Goal: Check status: Check status

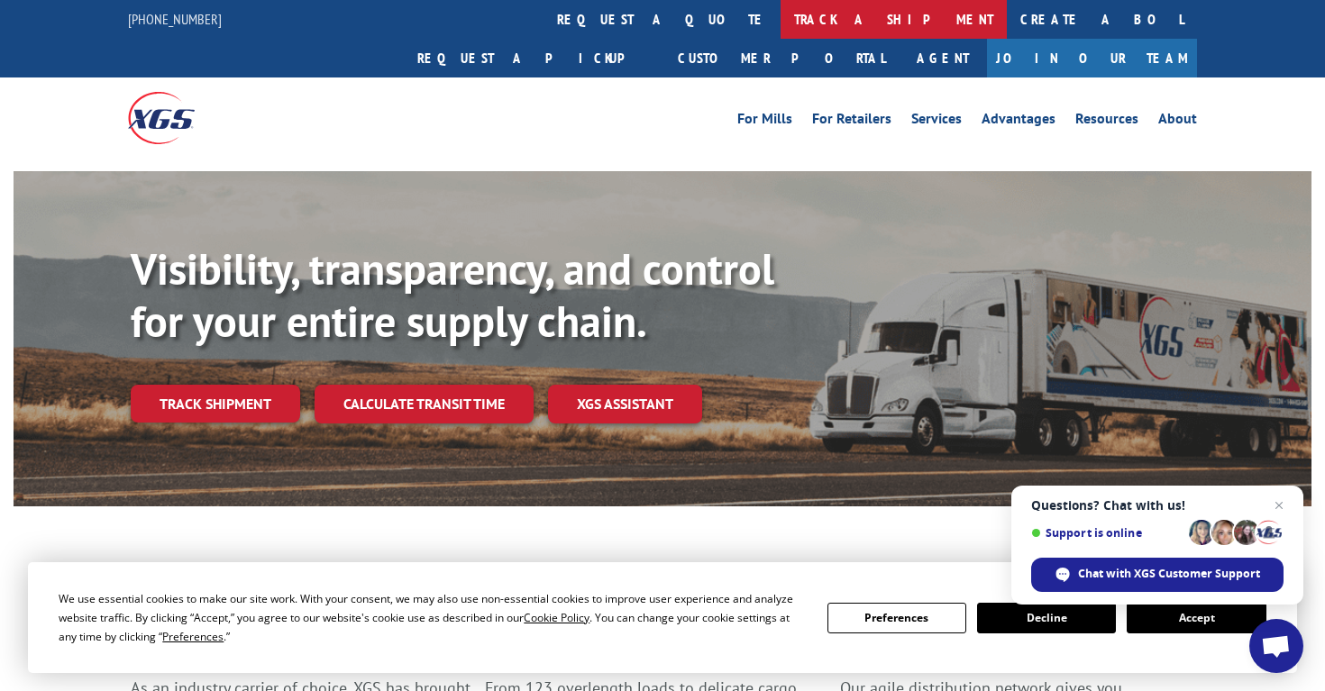
click at [781, 15] on link "track a shipment" at bounding box center [894, 19] width 226 height 39
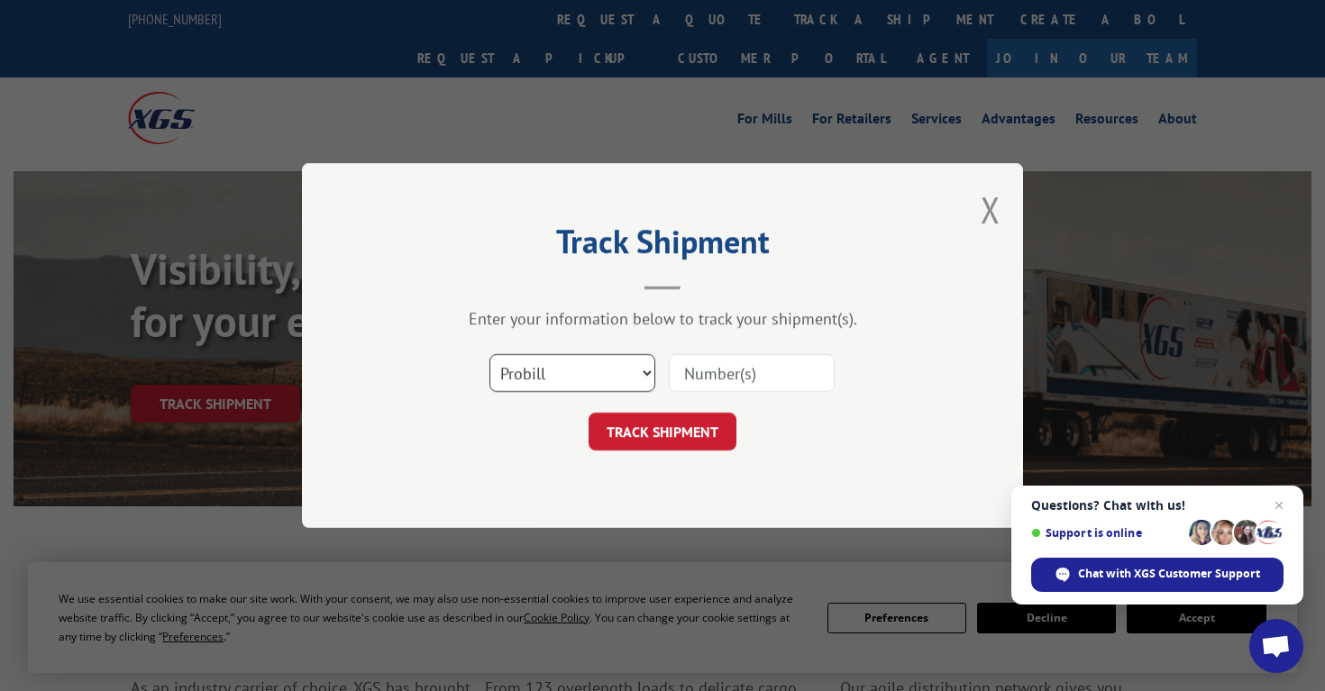
click at [571, 381] on select "Select category... Probill BOL PO" at bounding box center [572, 373] width 166 height 38
select select "po"
click at [489, 354] on select "Select category... Probill BOL PO" at bounding box center [572, 373] width 166 height 38
click at [699, 371] on input at bounding box center [752, 373] width 166 height 38
paste input "ARBU006"
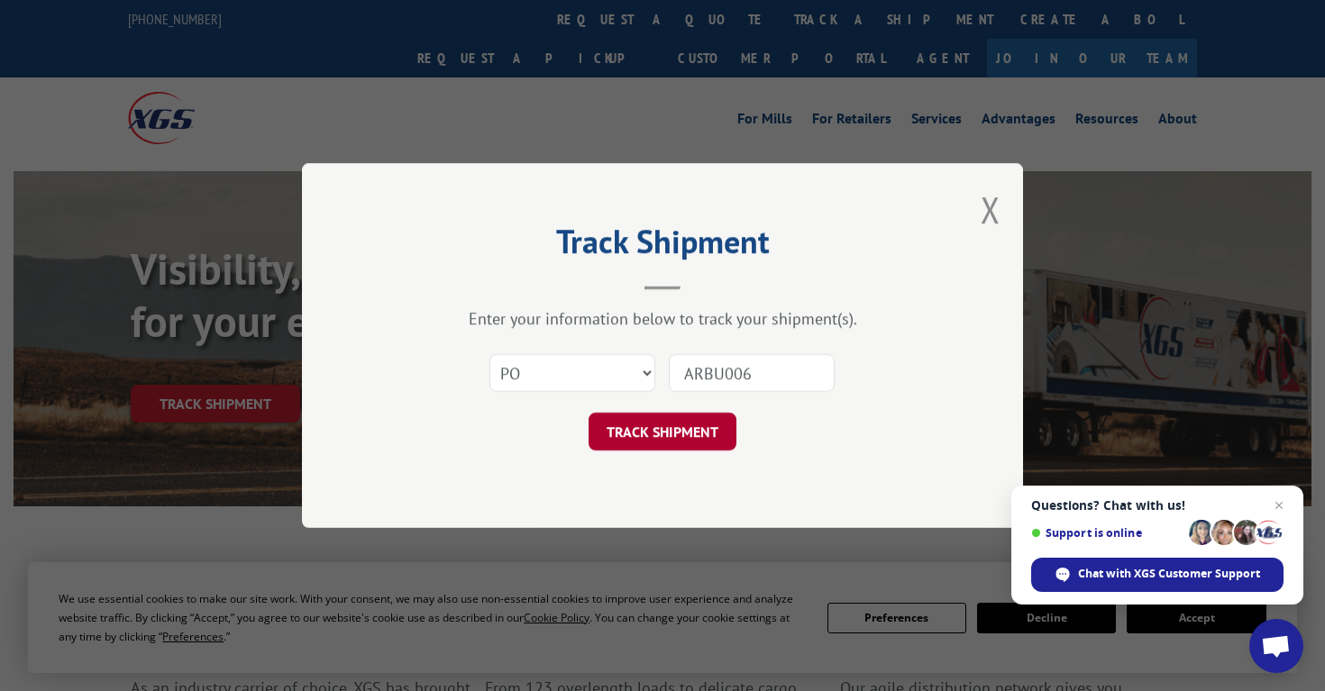
type input "ARBU006"
click at [686, 439] on button "TRACK SHIPMENT" at bounding box center [663, 432] width 148 height 38
